Goal: Check status: Check status

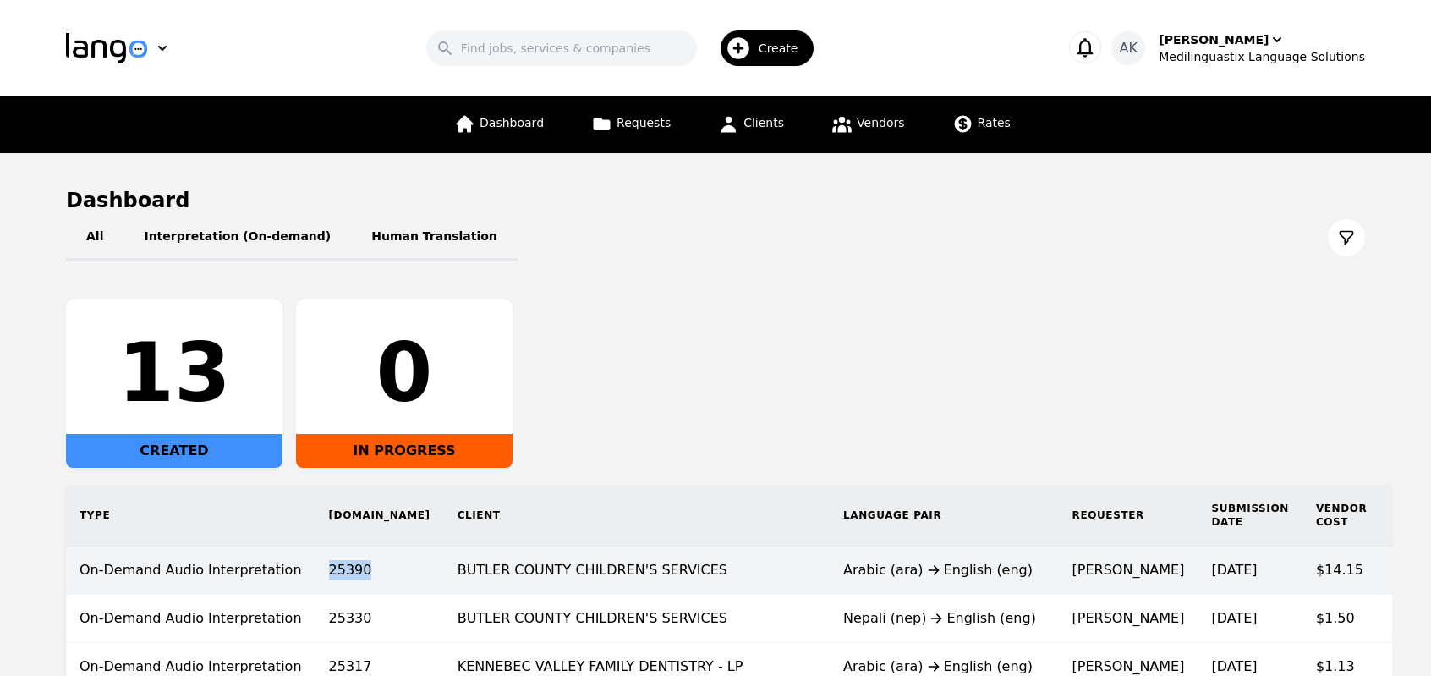
copy td "25390"
drag, startPoint x: 300, startPoint y: 575, endPoint x: 350, endPoint y: 579, distance: 50.1
click at [350, 579] on td "25390" at bounding box center [379, 570] width 129 height 48
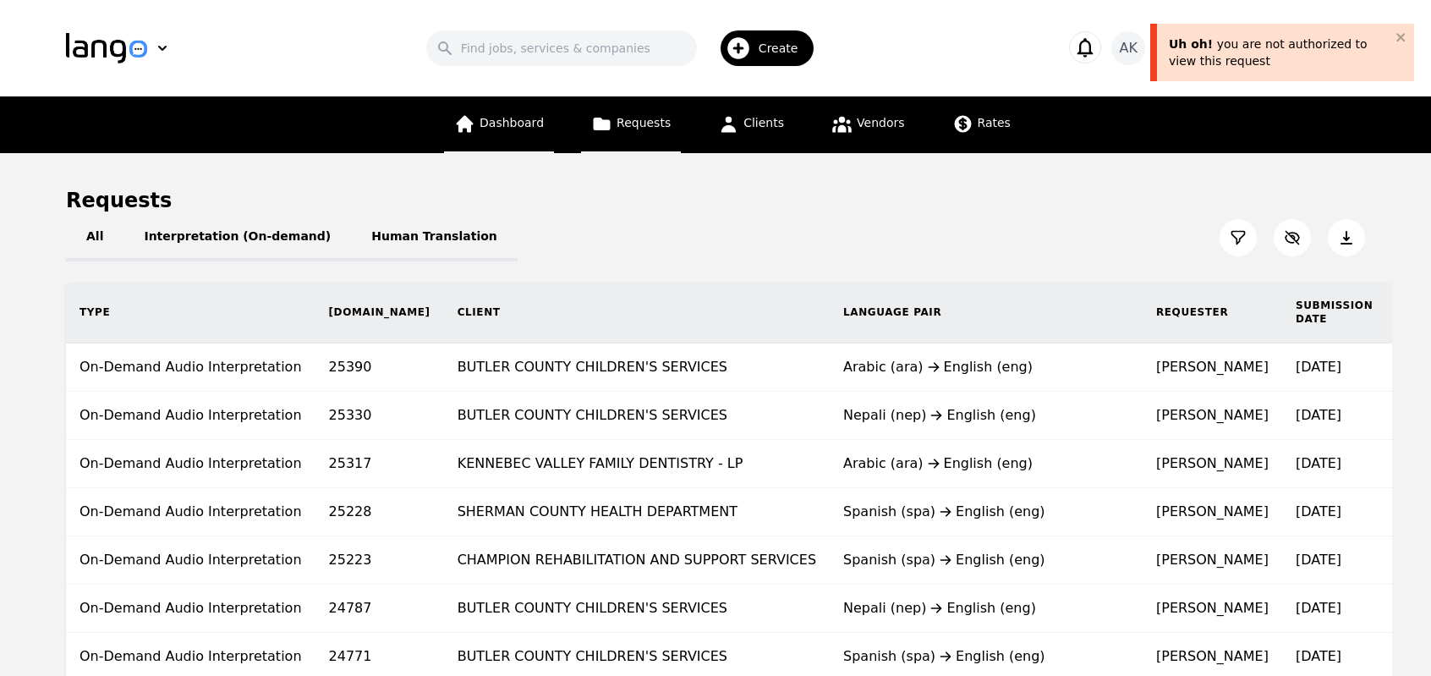
click at [523, 133] on link "Dashboard" at bounding box center [499, 124] width 110 height 57
